Goal: Information Seeking & Learning: Get advice/opinions

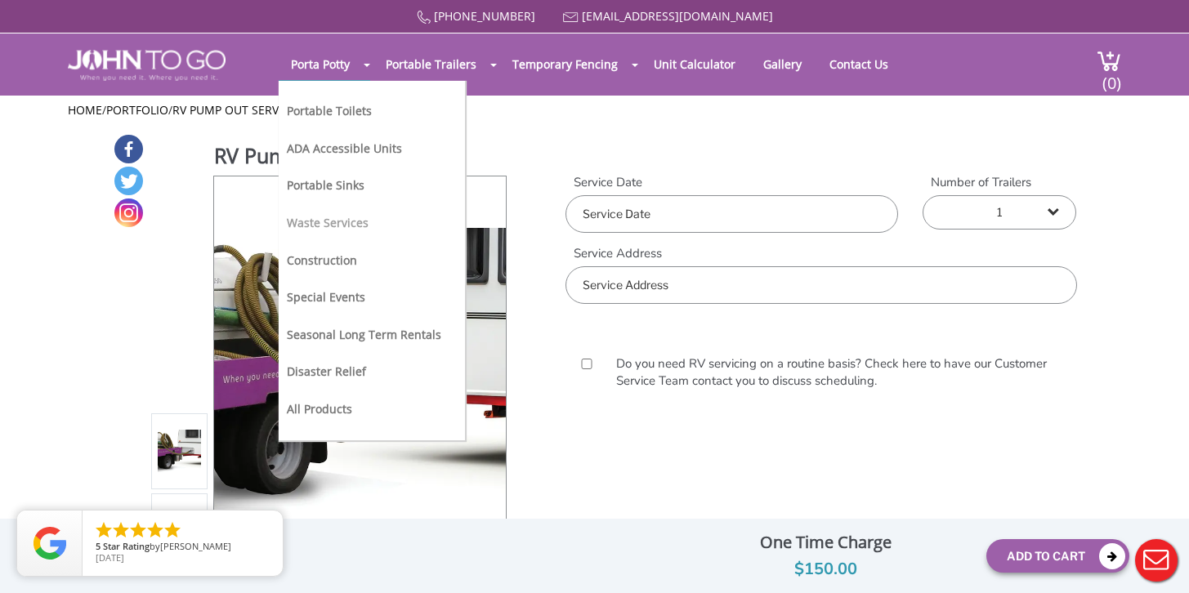
click at [345, 222] on link "Waste Services" at bounding box center [328, 223] width 82 height 16
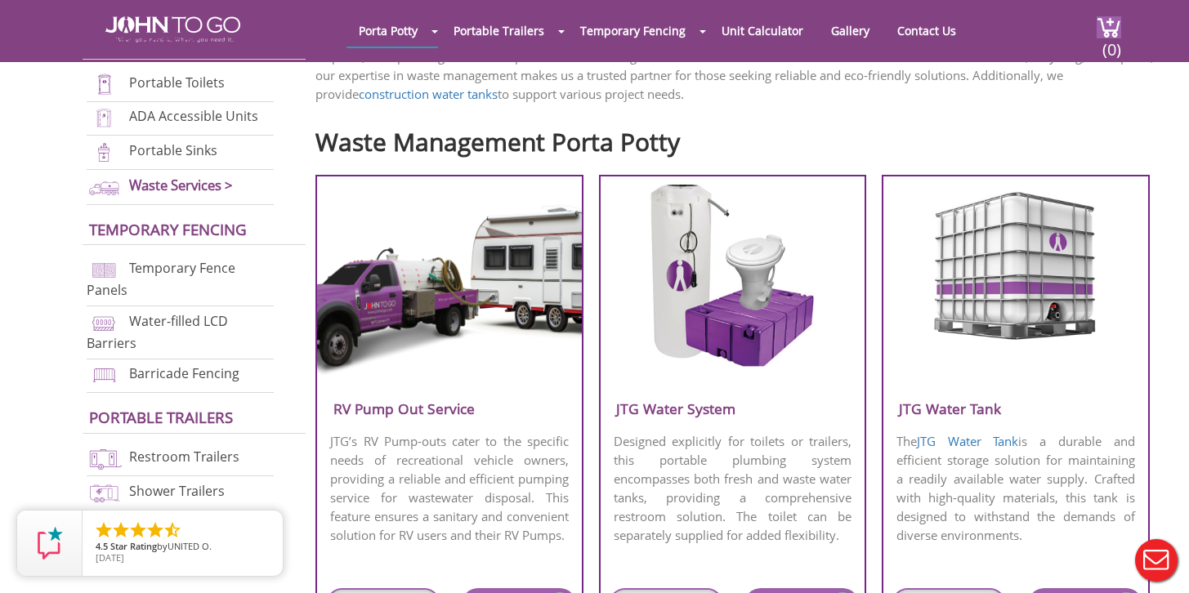
scroll to position [684, 0]
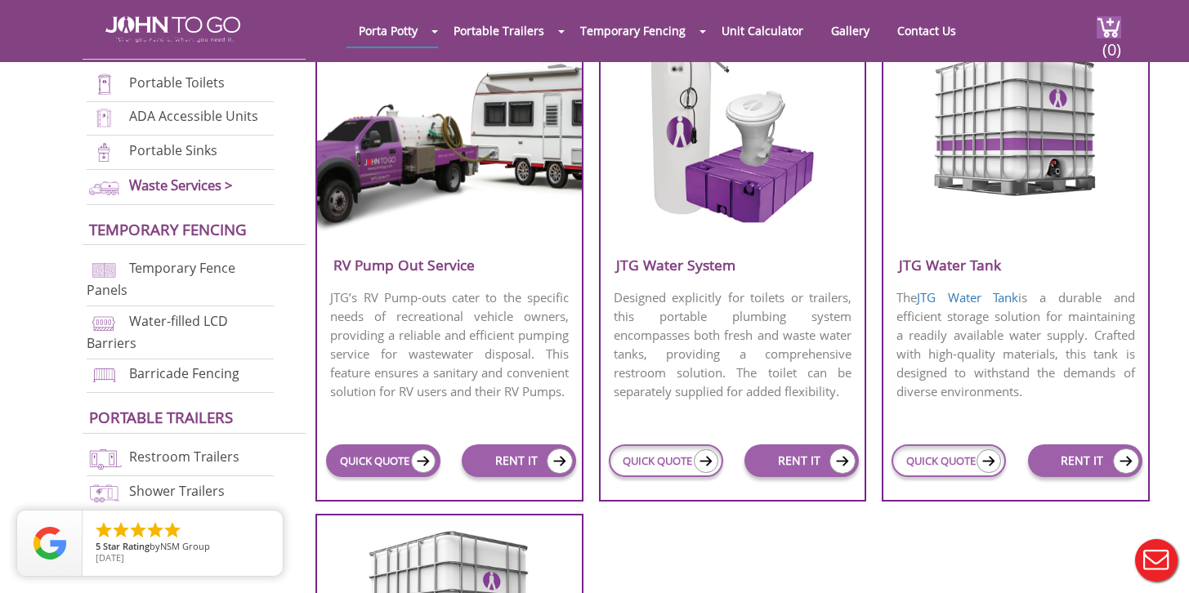
click at [395, 469] on link "QUICK QUOTE" at bounding box center [383, 461] width 114 height 33
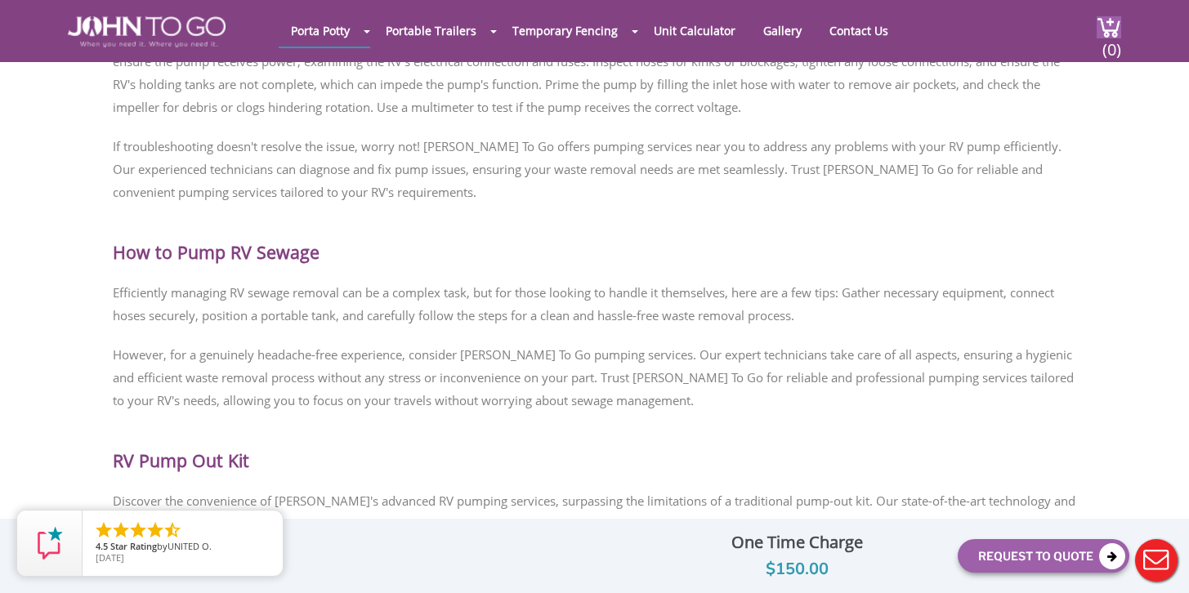
scroll to position [3097, 0]
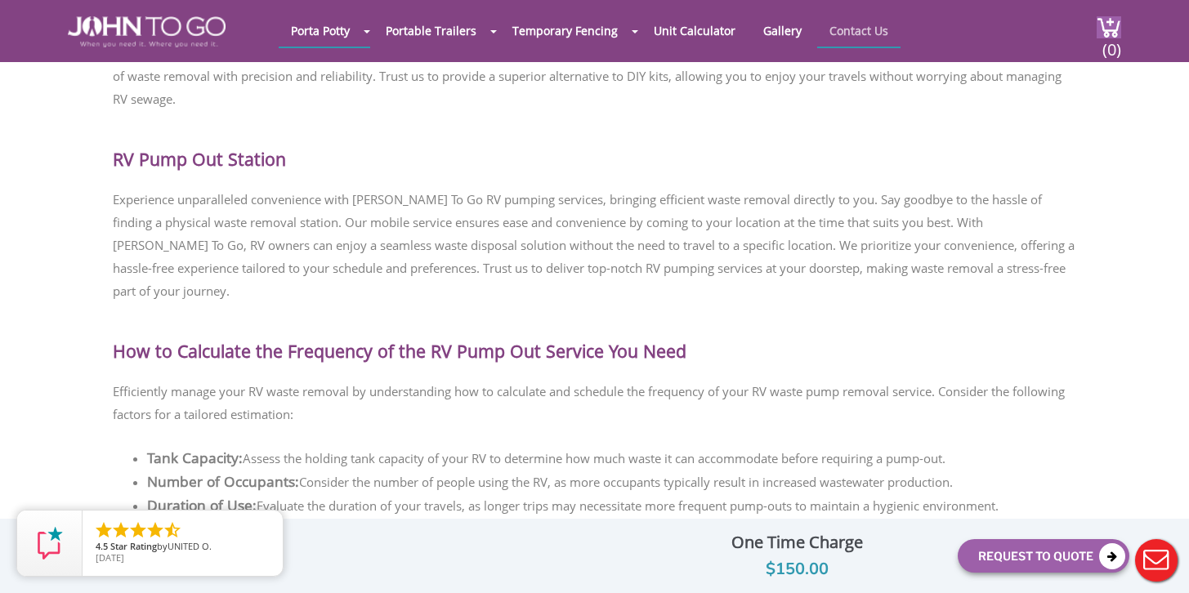
click at [888, 29] on link "Contact Us" at bounding box center [858, 31] width 83 height 32
